Goal: Check status: Check status

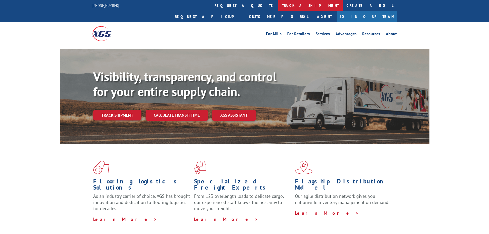
click at [278, 2] on link "track a shipment" at bounding box center [310, 5] width 64 height 11
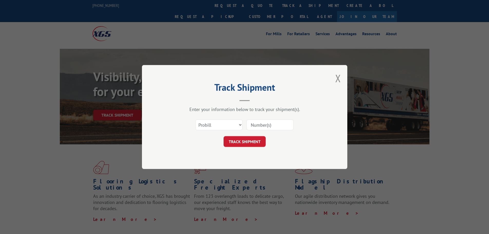
click at [257, 123] on input at bounding box center [270, 124] width 47 height 11
paste input "348456161"
type input "348456161"
click at [253, 142] on button "TRACK SHIPMENT" at bounding box center [245, 141] width 42 height 11
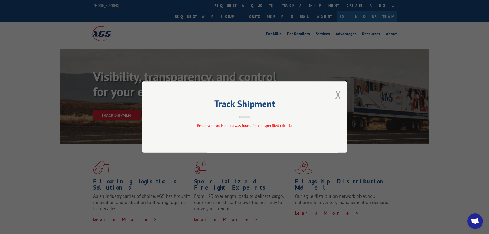
click at [340, 95] on button "Close modal" at bounding box center [339, 95] width 6 height 14
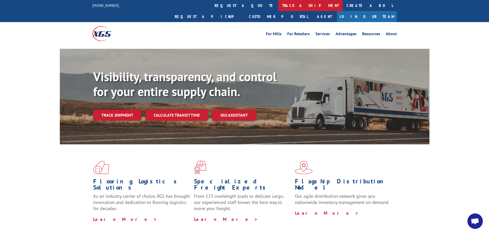
click at [278, 5] on link "track a shipment" at bounding box center [310, 5] width 64 height 11
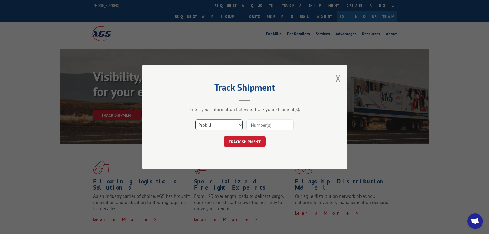
click at [222, 126] on select "Select category... Probill BOL PO" at bounding box center [218, 124] width 47 height 11
select select "bol"
click at [195, 119] on select "Select category... Probill BOL PO" at bounding box center [218, 124] width 47 height 11
click at [255, 126] on input at bounding box center [270, 124] width 47 height 11
paste input "348456161"
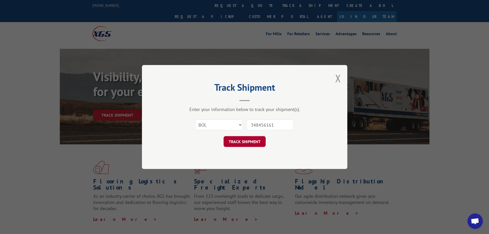
type input "348456161"
click at [244, 145] on button "TRACK SHIPMENT" at bounding box center [245, 141] width 42 height 11
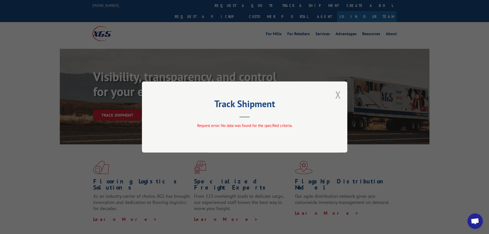
click at [341, 94] on button "Close modal" at bounding box center [339, 95] width 6 height 14
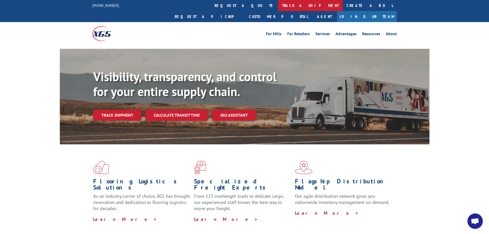
click at [278, 6] on link "track a shipment" at bounding box center [310, 5] width 64 height 11
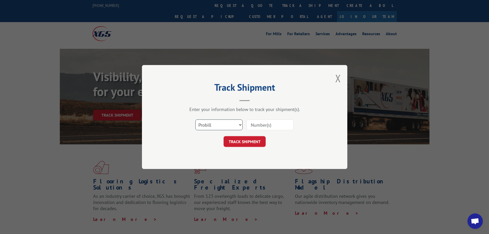
click at [224, 125] on select "Select category... Probill BOL PO" at bounding box center [218, 124] width 47 height 11
select select "po"
click at [195, 119] on select "Select category... Probill BOL PO" at bounding box center [218, 124] width 47 height 11
click at [251, 127] on input at bounding box center [270, 124] width 47 height 11
paste input "20589767"
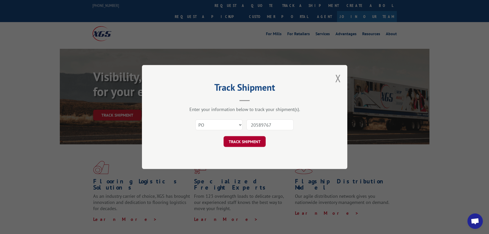
type input "20589767"
click at [251, 143] on button "TRACK SHIPMENT" at bounding box center [245, 141] width 42 height 11
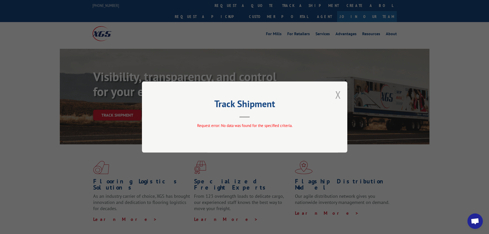
click at [338, 95] on button "Close modal" at bounding box center [339, 95] width 6 height 14
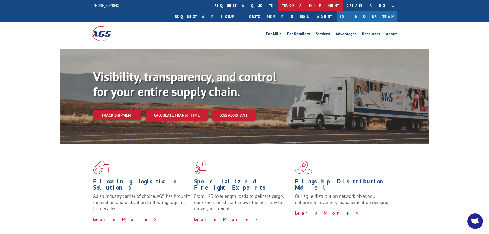
click at [278, 5] on link "track a shipment" at bounding box center [310, 5] width 64 height 11
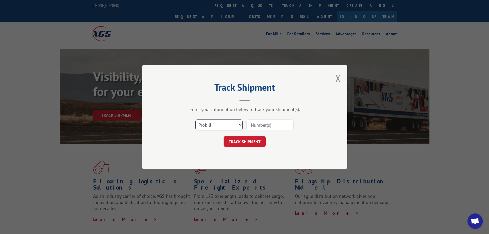
click at [231, 125] on select "Select category... Probill BOL PO" at bounding box center [218, 124] width 47 height 11
select select "po"
click at [195, 119] on select "Select category... Probill BOL PO" at bounding box center [218, 124] width 47 height 11
click at [249, 125] on input at bounding box center [270, 124] width 47 height 11
paste input "20589767"
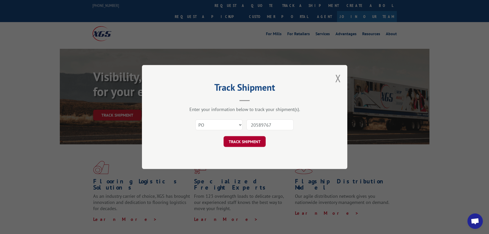
type input "20589767"
click at [247, 143] on button "TRACK SHIPMENT" at bounding box center [245, 141] width 42 height 11
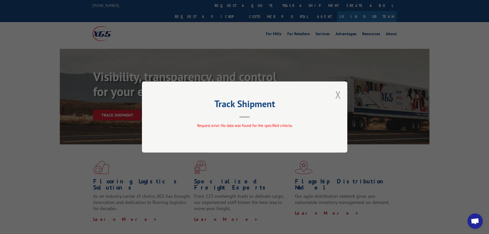
click at [338, 94] on button "Close modal" at bounding box center [339, 95] width 6 height 14
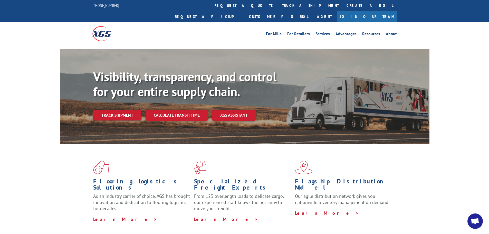
click at [475, 226] on span "Open chat" at bounding box center [475, 220] width 15 height 15
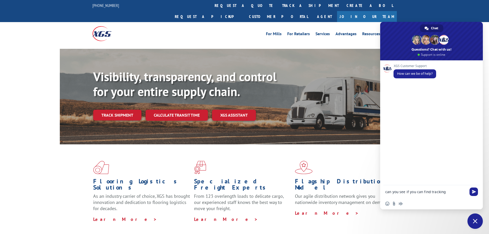
click at [448, 192] on textarea "can you see if you can find tracking" at bounding box center [426, 192] width 81 height 5
paste textarea "348456161"
type textarea "can you see if you can find tracking 348456161"
click at [476, 193] on span "Send" at bounding box center [474, 191] width 8 height 8
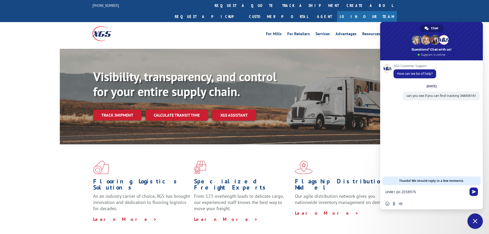
type textarea "under po 20589767"
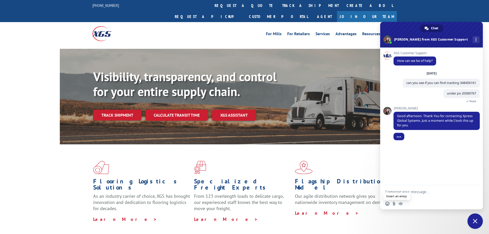
click at [389, 206] on span "Insert an emoji" at bounding box center [388, 204] width 4 height 4
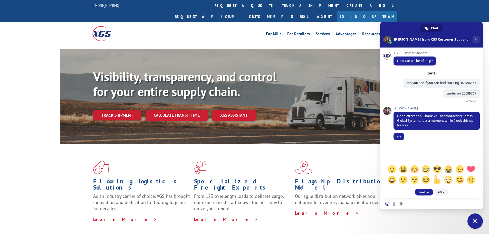
click at [440, 183] on span at bounding box center [437, 179] width 9 height 9
type textarea "[+1]"
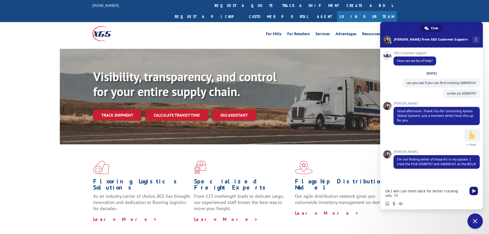
type textarea "Ok I will call them back for better tracking info. TY"
click at [473, 189] on span "Send" at bounding box center [474, 191] width 8 height 8
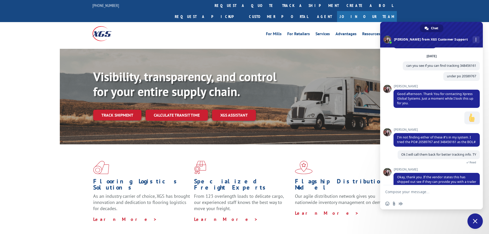
scroll to position [38, 0]
